Goal: Task Accomplishment & Management: Complete application form

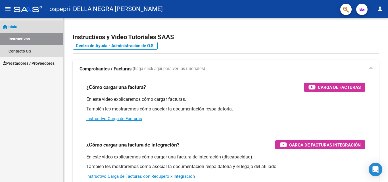
click at [14, 27] on span "Inicio" at bounding box center [10, 27] width 14 height 6
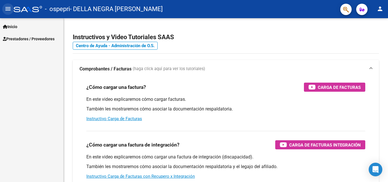
click at [8, 10] on mat-icon "menu" at bounding box center [8, 8] width 7 height 7
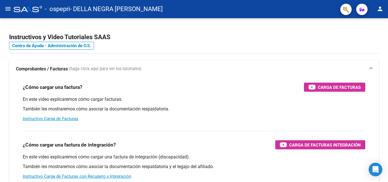
click at [8, 10] on mat-icon "menu" at bounding box center [8, 8] width 7 height 7
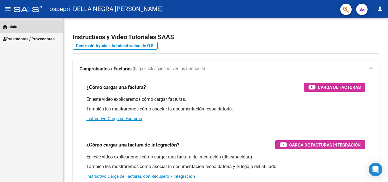
click at [12, 25] on span "Inicio" at bounding box center [10, 27] width 14 height 6
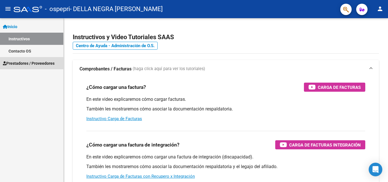
click at [20, 62] on span "Prestadores / Proveedores" at bounding box center [29, 63] width 52 height 6
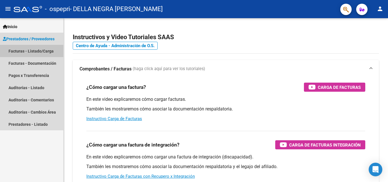
click at [30, 52] on link "Facturas - Listado/Carga" at bounding box center [31, 51] width 63 height 12
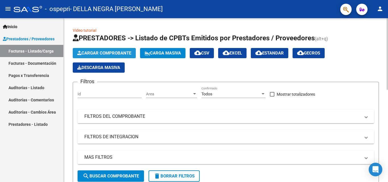
click at [115, 52] on span "Cargar Comprobante" at bounding box center [104, 53] width 54 height 5
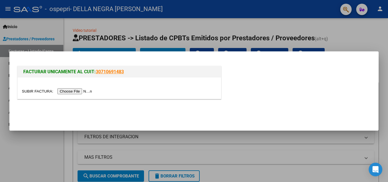
click at [72, 90] on input "file" at bounding box center [58, 91] width 72 height 6
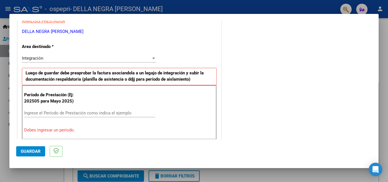
scroll to position [119, 0]
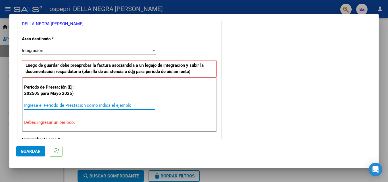
click at [93, 105] on input "Ingrese el Período de Prestación como indica el ejemplo" at bounding box center [89, 105] width 131 height 5
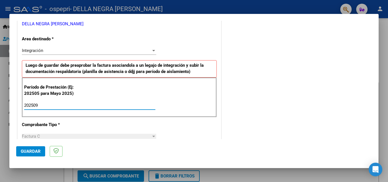
type input "202509"
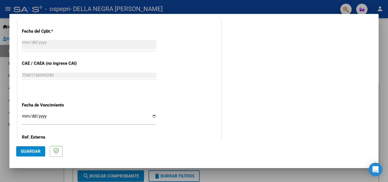
scroll to position [346, 0]
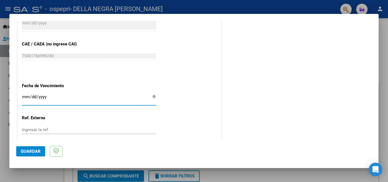
click at [55, 98] on input "Ingresar la fecha" at bounding box center [89, 98] width 134 height 9
type input "[DATE]"
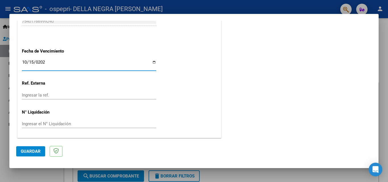
click at [26, 150] on span "Guardar" at bounding box center [31, 151] width 20 height 5
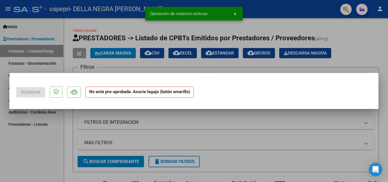
scroll to position [0, 0]
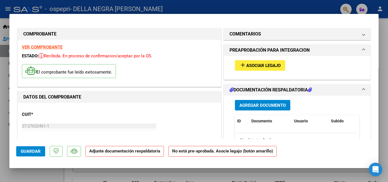
click at [254, 64] on span "Asociar Legajo" at bounding box center [263, 65] width 34 height 5
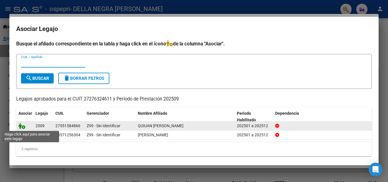
click at [22, 126] on icon at bounding box center [21, 126] width 7 height 6
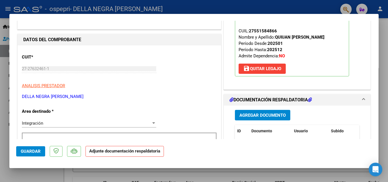
scroll to position [60, 0]
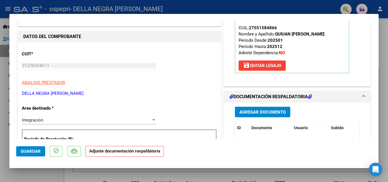
click at [258, 110] on span "Agregar Documento" at bounding box center [262, 112] width 46 height 5
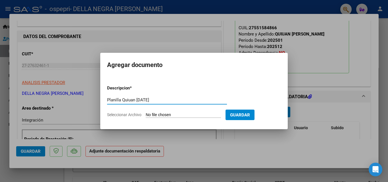
type input "Planilla Quiuan [DATE]"
click at [168, 114] on input "Seleccionar Archivo" at bounding box center [183, 114] width 75 height 5
type input "C:\fakepath\Ospepri [PERSON_NAME] [DATE].pdf"
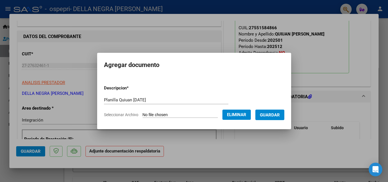
click at [271, 115] on span "Guardar" at bounding box center [270, 114] width 20 height 5
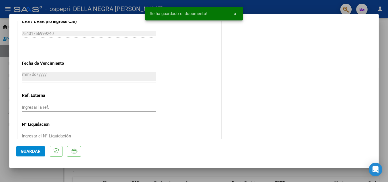
scroll to position [390, 0]
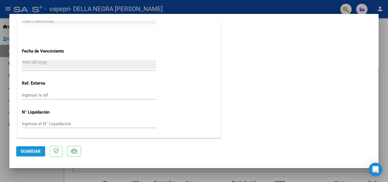
click at [36, 150] on span "Guardar" at bounding box center [31, 151] width 20 height 5
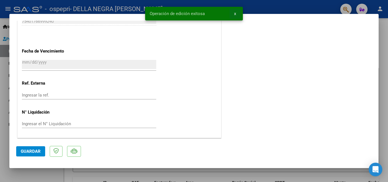
click at [235, 13] on span "x" at bounding box center [235, 13] width 2 height 5
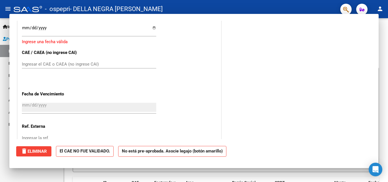
scroll to position [0, 0]
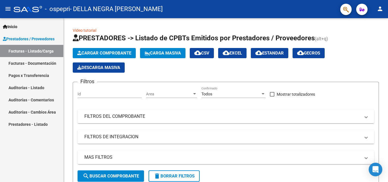
click at [36, 53] on link "Facturas - Listado/Carga" at bounding box center [31, 51] width 63 height 12
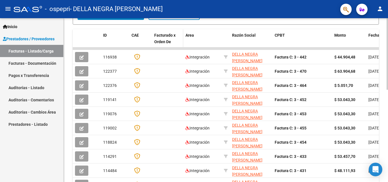
click at [167, 40] on span "Facturado x Orden De" at bounding box center [164, 38] width 21 height 11
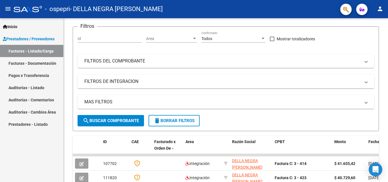
scroll to position [55, 0]
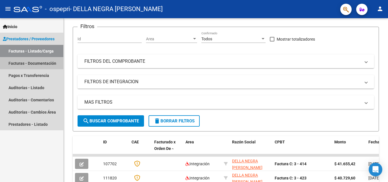
click at [34, 60] on link "Facturas - Documentación" at bounding box center [31, 63] width 63 height 12
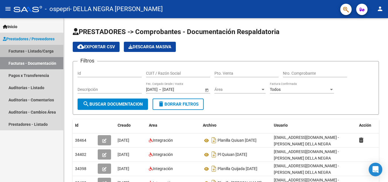
click at [37, 52] on link "Facturas - Listado/Carga" at bounding box center [31, 51] width 63 height 12
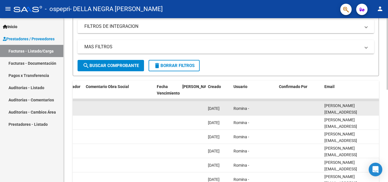
scroll to position [211, 0]
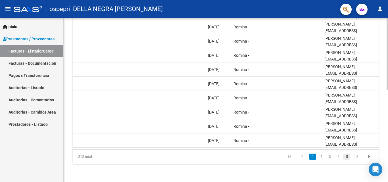
click at [347, 156] on link "5" at bounding box center [346, 157] width 7 height 6
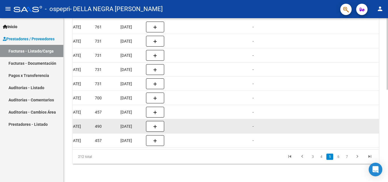
scroll to position [0, 286]
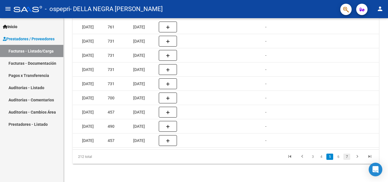
click at [346, 157] on link "7" at bounding box center [346, 157] width 7 height 6
click at [346, 157] on link "9" at bounding box center [346, 157] width 7 height 6
click at [346, 157] on div "212 total 7 8 9 10 11" at bounding box center [226, 157] width 306 height 14
click at [346, 157] on link "11" at bounding box center [345, 157] width 7 height 6
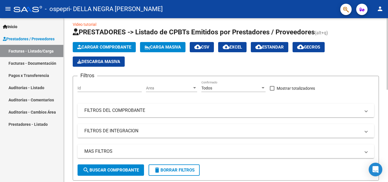
scroll to position [0, 0]
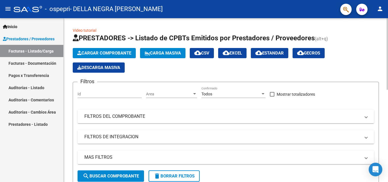
click at [108, 52] on span "Cargar Comprobante" at bounding box center [104, 53] width 54 height 5
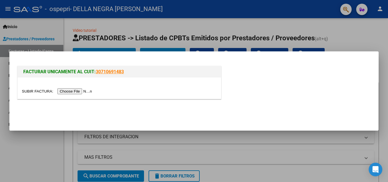
click at [89, 90] on input "file" at bounding box center [58, 91] width 72 height 6
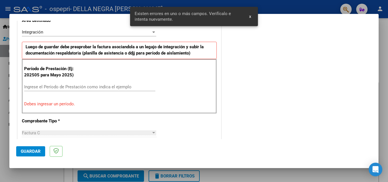
scroll to position [138, 0]
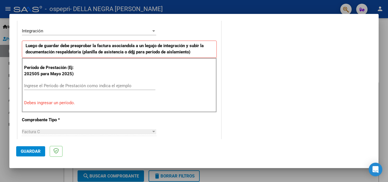
click at [93, 87] on input "Ingrese el Período de Prestación como indica el ejemplo" at bounding box center [89, 85] width 131 height 5
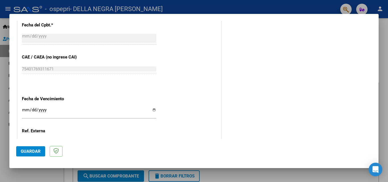
scroll to position [338, 0]
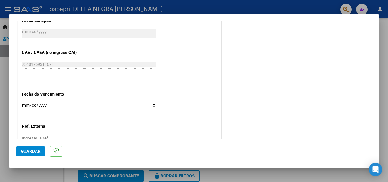
type input "202509"
click at [28, 106] on input "Ingresar la fecha" at bounding box center [89, 107] width 134 height 9
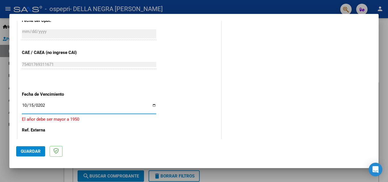
type input "[DATE]"
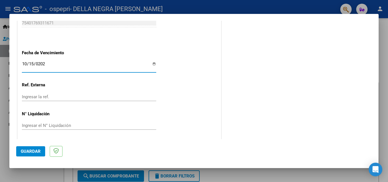
scroll to position [381, 0]
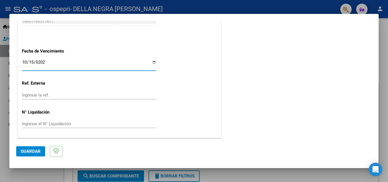
click at [31, 150] on span "Guardar" at bounding box center [31, 151] width 20 height 5
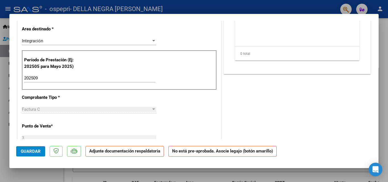
scroll to position [123, 0]
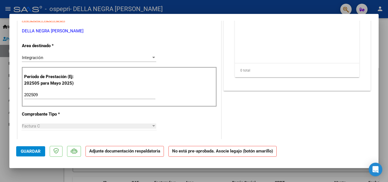
click at [152, 57] on div at bounding box center [153, 57] width 3 height 1
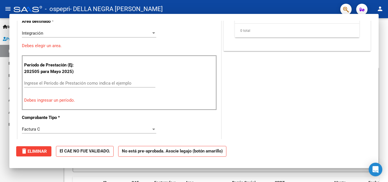
scroll to position [0, 0]
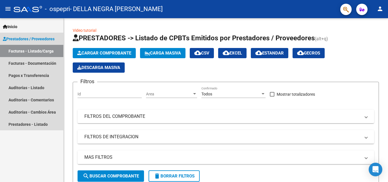
click at [38, 41] on span "Prestadores / Proveedores" at bounding box center [29, 39] width 52 height 6
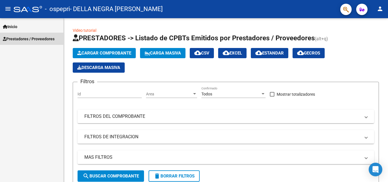
click at [38, 41] on span "Prestadores / Proveedores" at bounding box center [29, 39] width 52 height 6
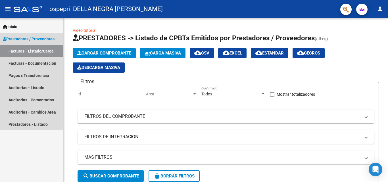
click at [41, 53] on link "Facturas - Listado/Carga" at bounding box center [31, 51] width 63 height 12
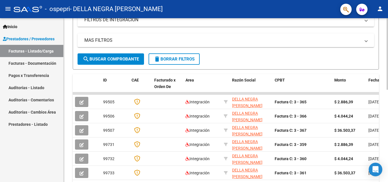
scroll to position [137, 0]
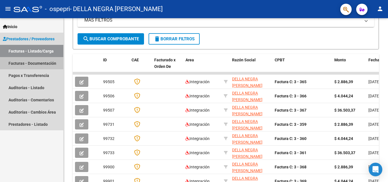
click at [38, 63] on link "Facturas - Documentación" at bounding box center [31, 63] width 63 height 12
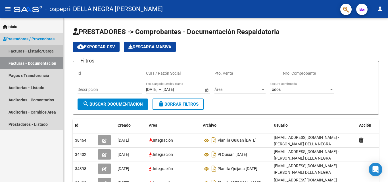
click at [45, 52] on link "Facturas - Listado/Carga" at bounding box center [31, 51] width 63 height 12
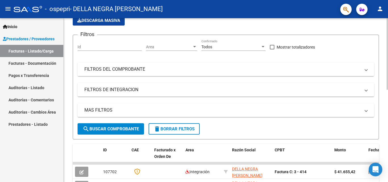
scroll to position [36, 0]
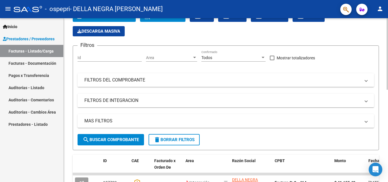
click at [366, 81] on span at bounding box center [366, 80] width 2 height 6
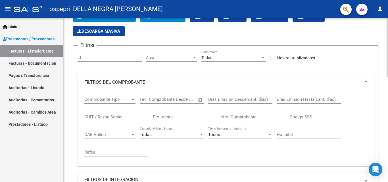
click at [182, 97] on input "text" at bounding box center [182, 99] width 28 height 5
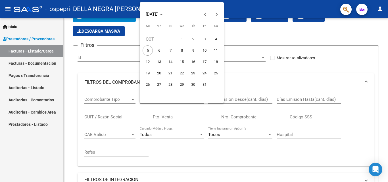
click at [195, 39] on span "2" at bounding box center [193, 39] width 10 height 10
type input "[DATE]"
click at [240, 72] on div at bounding box center [194, 91] width 388 height 182
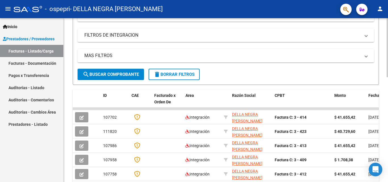
scroll to position [182, 0]
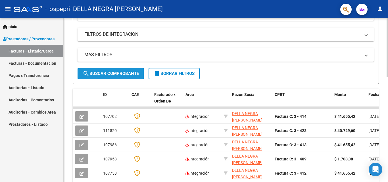
click at [133, 73] on span "search Buscar Comprobante" at bounding box center [111, 73] width 56 height 5
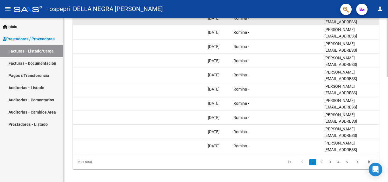
scroll to position [290, 0]
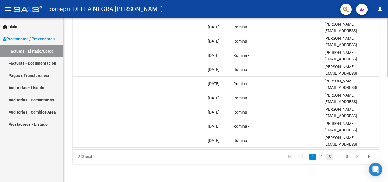
click at [329, 157] on link "3" at bounding box center [329, 157] width 7 height 6
click at [329, 157] on div "213 total 1 2 3 4 5" at bounding box center [226, 157] width 306 height 14
click at [329, 157] on link "3" at bounding box center [329, 157] width 7 height 6
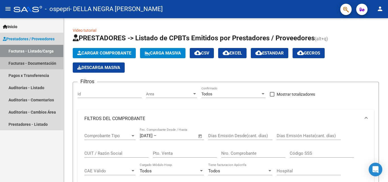
click at [31, 66] on link "Facturas - Documentación" at bounding box center [31, 63] width 63 height 12
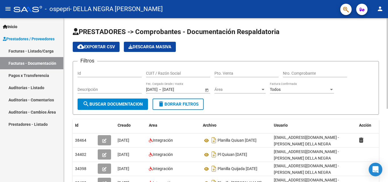
click at [280, 86] on div "Todos Factura Confirmada" at bounding box center [302, 87] width 64 height 11
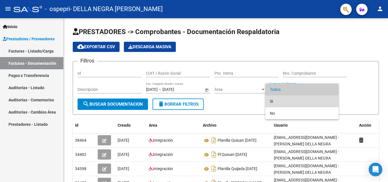
click at [276, 100] on span "Si" at bounding box center [302, 101] width 64 height 12
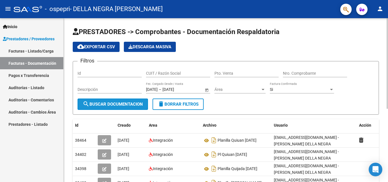
click at [121, 102] on span "search Buscar Documentacion" at bounding box center [113, 104] width 60 height 5
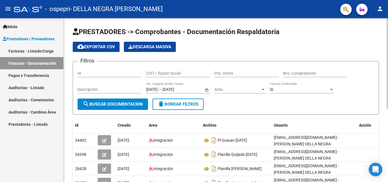
click at [281, 87] on div "Si Factura Confirmada" at bounding box center [302, 87] width 64 height 11
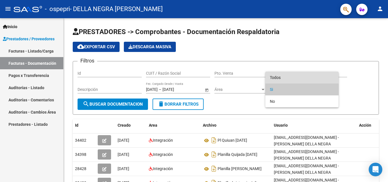
click at [281, 75] on span "Todos" at bounding box center [302, 78] width 64 height 12
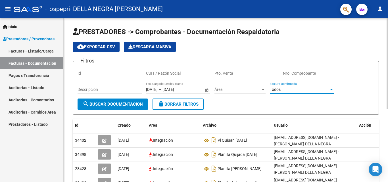
click at [128, 105] on span "search Buscar Documentacion" at bounding box center [113, 104] width 60 height 5
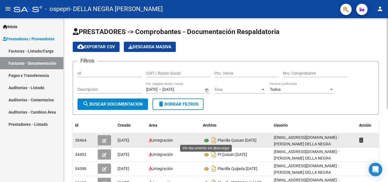
click at [209, 137] on icon at bounding box center [206, 140] width 7 height 7
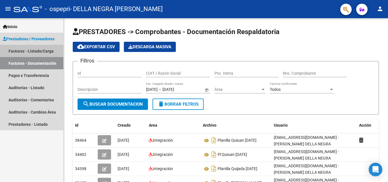
click at [28, 52] on link "Facturas - Listado/Carga" at bounding box center [31, 51] width 63 height 12
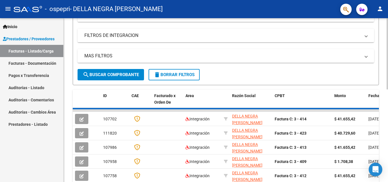
scroll to position [129, 0]
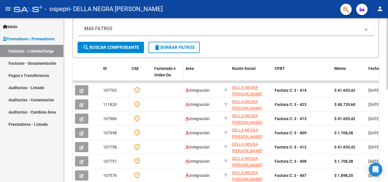
click at [167, 73] on span "Facturado x Orden De" at bounding box center [164, 71] width 21 height 11
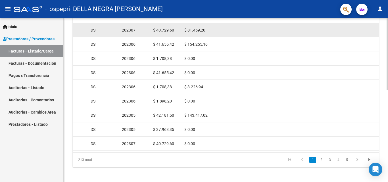
scroll to position [211, 0]
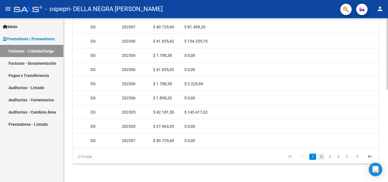
click at [320, 156] on link "2" at bounding box center [321, 157] width 7 height 6
click at [329, 157] on link "3" at bounding box center [329, 157] width 7 height 6
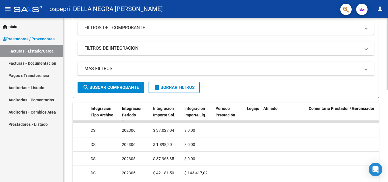
scroll to position [90, 0]
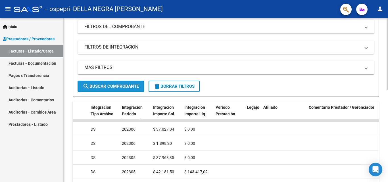
click at [116, 85] on span "search Buscar Comprobante" at bounding box center [111, 86] width 56 height 5
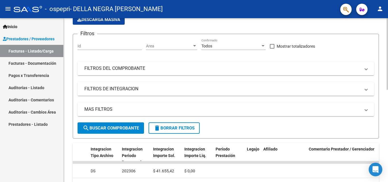
scroll to position [43, 0]
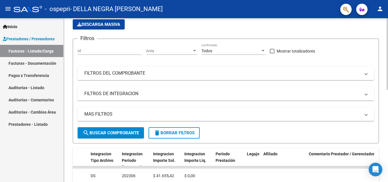
click at [136, 72] on mat-panel-title "FILTROS DEL COMPROBANTE" at bounding box center [222, 73] width 276 height 6
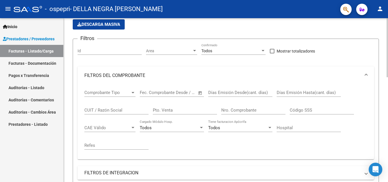
click at [118, 89] on div "Comprobante Tipo Comprobante Tipo" at bounding box center [109, 91] width 51 height 12
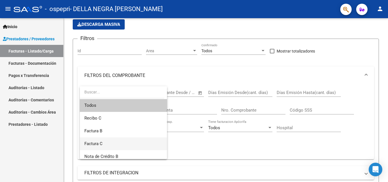
click at [100, 140] on span "Factura C" at bounding box center [123, 143] width 78 height 13
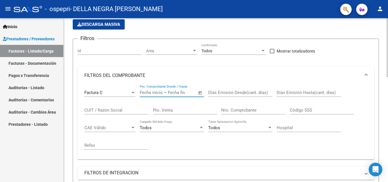
click at [159, 93] on input "text" at bounding box center [151, 92] width 23 height 5
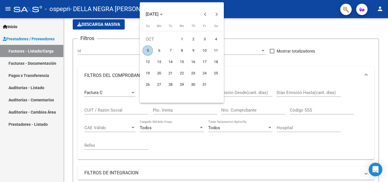
click at [148, 51] on span "5" at bounding box center [147, 50] width 10 height 10
type input "[DATE]"
click at [232, 16] on div at bounding box center [194, 91] width 388 height 182
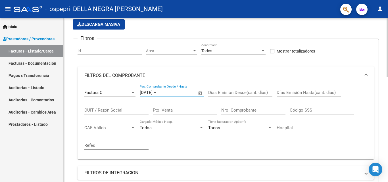
click at [187, 109] on input "Pto. Venta" at bounding box center [185, 110] width 64 height 5
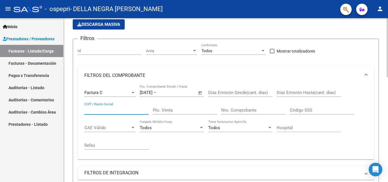
click at [97, 109] on input "CUIT / Razón Social" at bounding box center [116, 110] width 64 height 5
type input "2"
click at [230, 108] on input "Nro. Comprobante" at bounding box center [253, 110] width 64 height 5
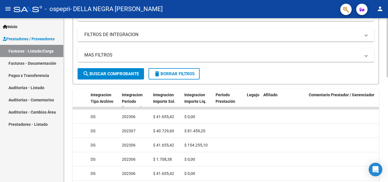
scroll to position [184, 0]
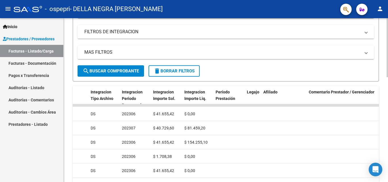
type input "00000714"
click at [124, 70] on span "search Buscar Comprobante" at bounding box center [111, 70] width 56 height 5
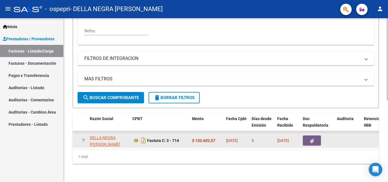
scroll to position [0, 146]
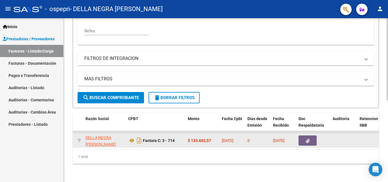
click at [307, 139] on icon "button" at bounding box center [308, 141] width 4 height 4
click at [141, 136] on icon "Descargar documento" at bounding box center [138, 140] width 7 height 9
click at [130, 137] on icon at bounding box center [131, 140] width 7 height 7
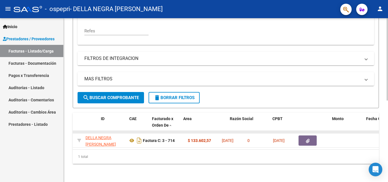
scroll to position [0, 0]
